Goal: Transaction & Acquisition: Subscribe to service/newsletter

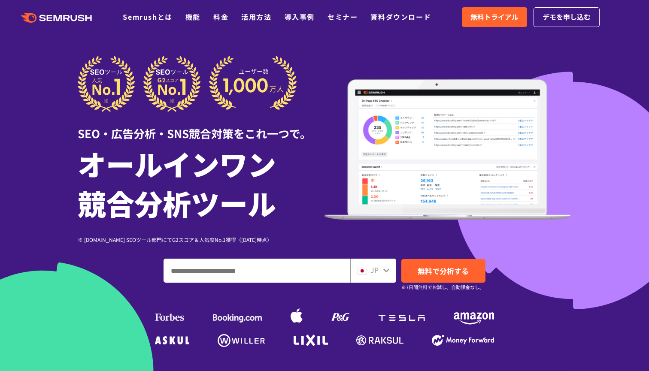
click at [267, 269] on input "ドメイン、キーワードまたはURLを入力してください" at bounding box center [257, 270] width 186 height 23
click at [507, 18] on span "無料トライアル" at bounding box center [494, 17] width 48 height 11
click at [217, 19] on link "料金" at bounding box center [220, 17] width 15 height 10
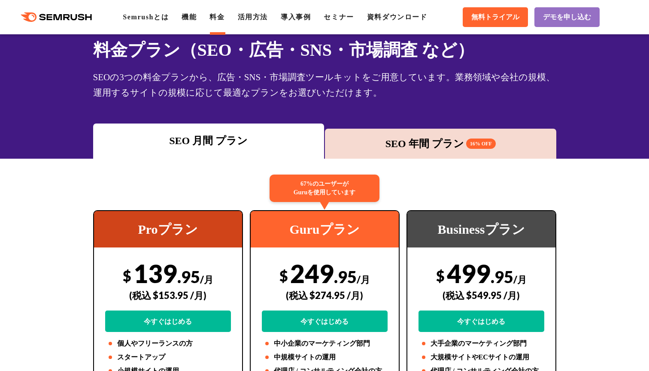
scroll to position [30, 0]
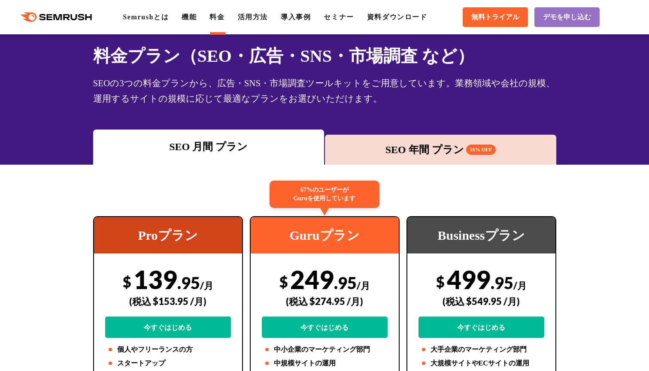
click at [416, 145] on div "SEO 年間 プラン 16% OFF" at bounding box center [440, 149] width 223 height 15
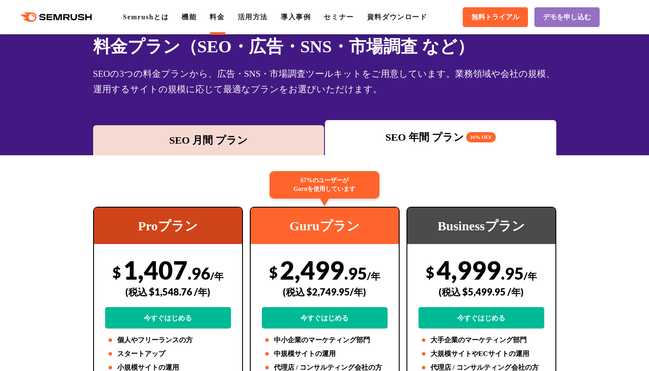
scroll to position [43, 0]
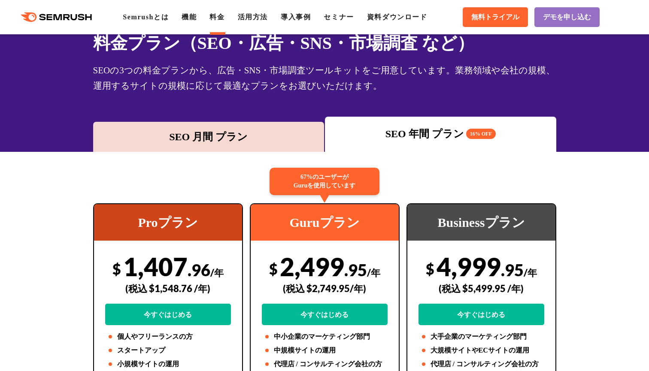
click at [232, 140] on div "SEO 月間 プラン" at bounding box center [208, 136] width 223 height 15
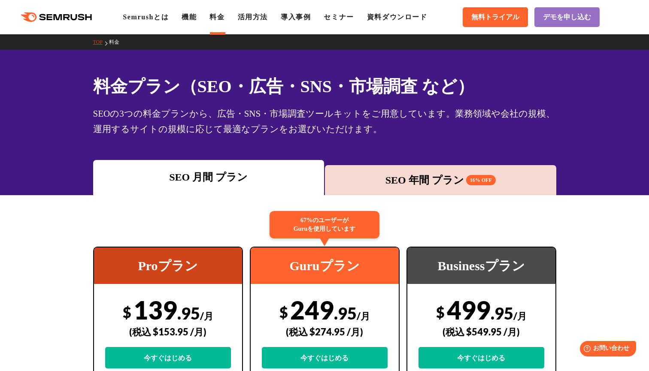
scroll to position [0, 0]
click at [192, 17] on link "機能" at bounding box center [188, 16] width 15 height 7
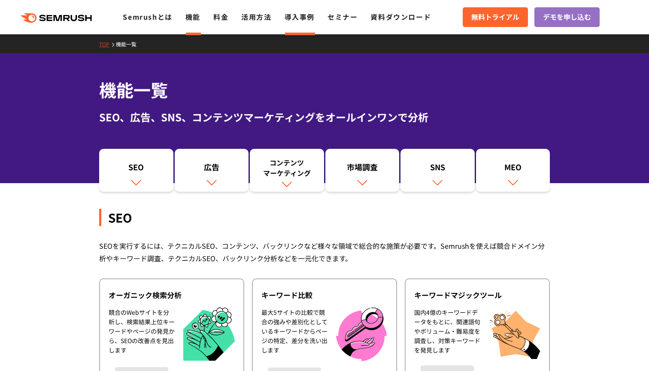
click at [296, 19] on link "導入事例" at bounding box center [299, 17] width 30 height 10
